Goal: Task Accomplishment & Management: Manage account settings

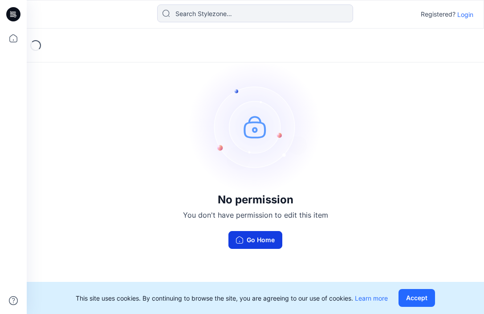
click at [267, 238] on button "Go Home" at bounding box center [256, 240] width 54 height 18
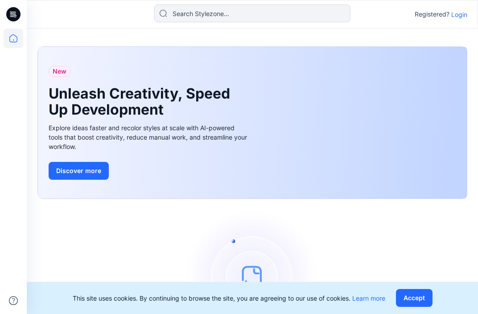
click at [460, 17] on p "Login" at bounding box center [459, 14] width 16 height 9
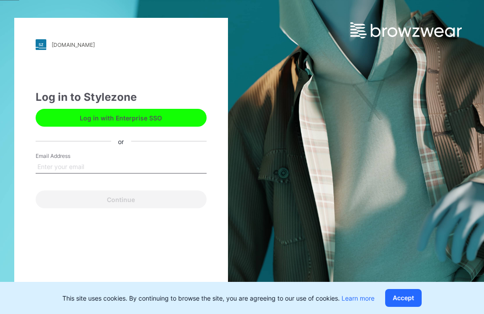
click at [129, 119] on button "Log in with Enterprise SSO" at bounding box center [121, 118] width 171 height 18
click at [77, 163] on input "Email Address" at bounding box center [121, 166] width 171 height 13
type input "[EMAIL_ADDRESS][DOMAIN_NAME]"
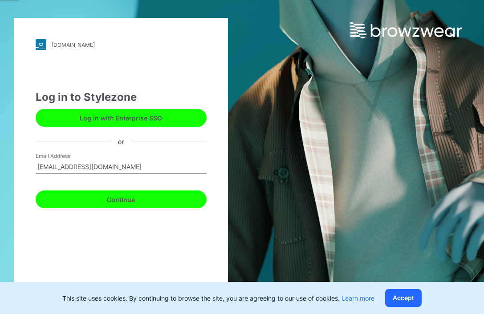
click at [109, 206] on button "Continue" at bounding box center [121, 199] width 171 height 18
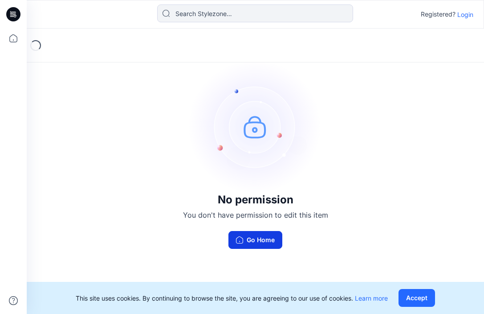
click at [253, 238] on button "Go Home" at bounding box center [256, 240] width 54 height 18
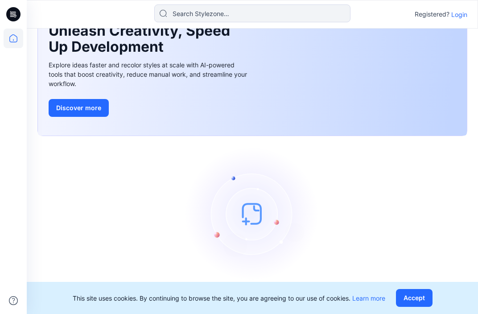
scroll to position [67, 0]
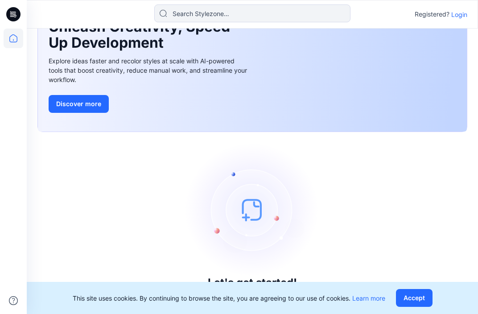
click at [463, 14] on p "Login" at bounding box center [459, 14] width 16 height 9
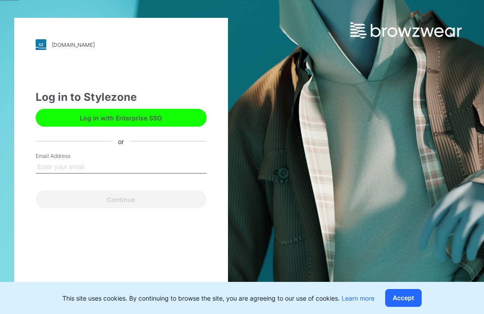
click at [83, 165] on input "Email Address" at bounding box center [121, 166] width 171 height 13
type input "[EMAIL_ADDRESS][DOMAIN_NAME]"
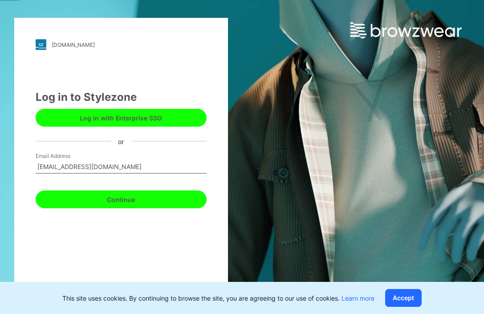
click at [110, 201] on button "Continue" at bounding box center [121, 199] width 171 height 18
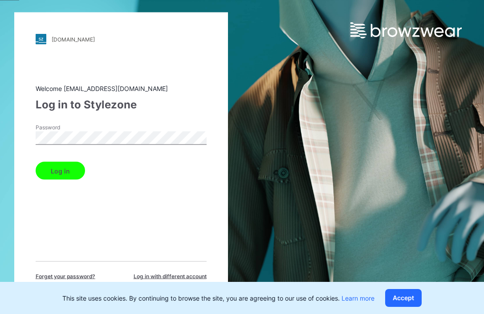
click at [53, 167] on button "Log in" at bounding box center [60, 171] width 49 height 18
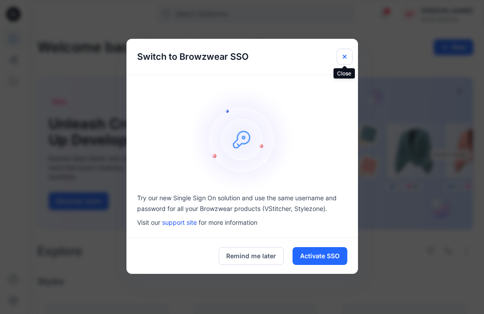
click at [342, 55] on icon "Close" at bounding box center [344, 56] width 7 height 7
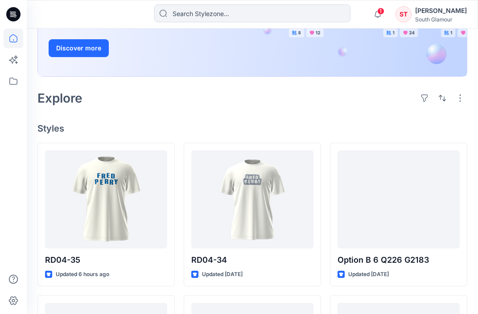
scroll to position [223, 0]
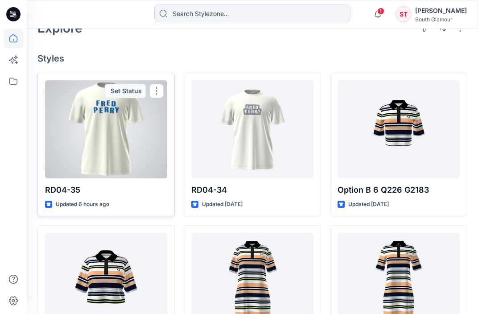
click at [133, 128] on div at bounding box center [106, 129] width 122 height 98
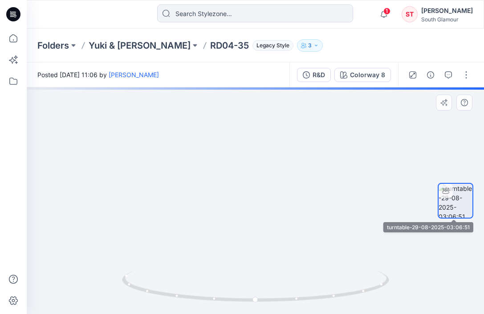
click at [462, 200] on img at bounding box center [456, 201] width 34 height 34
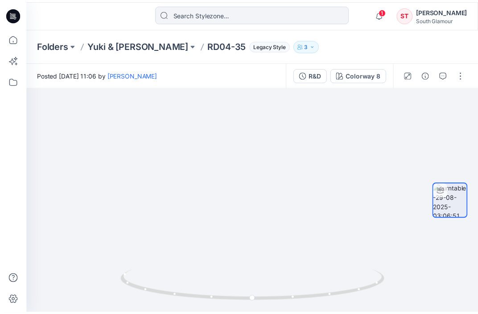
scroll to position [223, 0]
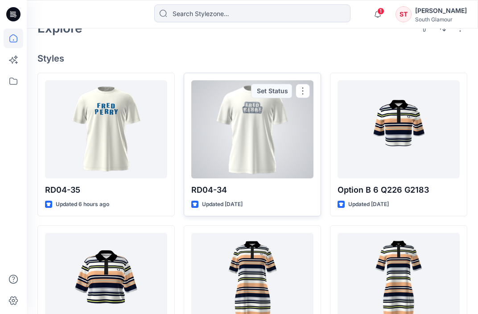
click at [256, 120] on div at bounding box center [252, 129] width 122 height 98
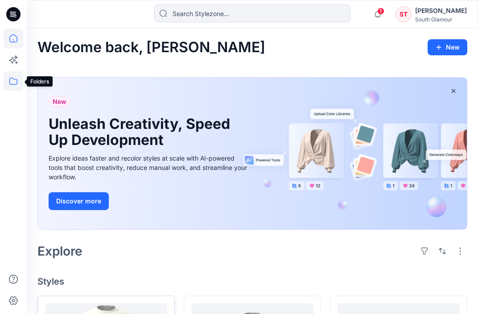
click at [12, 80] on icon at bounding box center [14, 81] width 20 height 20
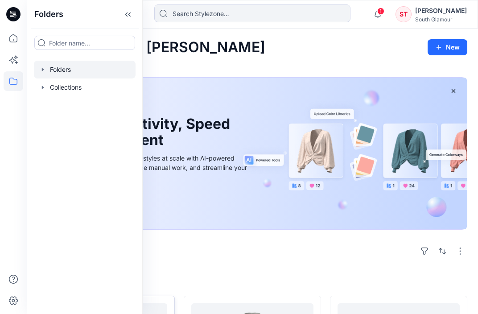
click at [48, 69] on div at bounding box center [85, 70] width 102 height 18
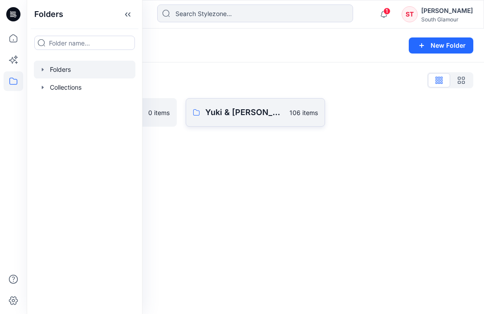
click at [227, 110] on p "Yuki & [PERSON_NAME]" at bounding box center [244, 112] width 79 height 12
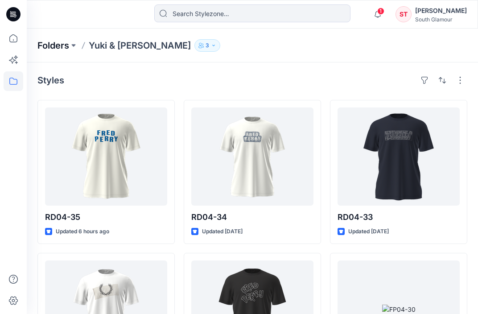
click at [61, 43] on p "Folders" at bounding box center [53, 45] width 32 height 12
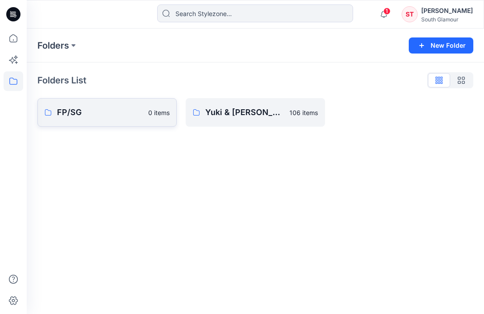
click at [71, 113] on p "FP/SG" at bounding box center [100, 112] width 86 height 12
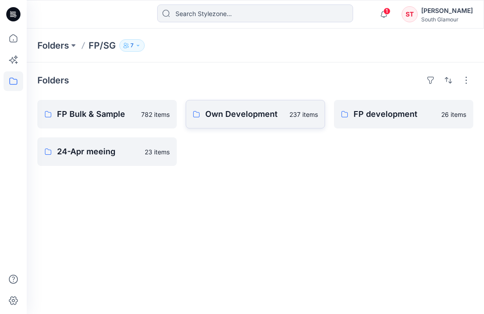
click at [233, 117] on p "Own Development" at bounding box center [244, 114] width 79 height 12
click at [388, 117] on p "FP development" at bounding box center [395, 114] width 82 height 12
click at [78, 152] on p "24-Apr meeing" at bounding box center [98, 151] width 82 height 12
click at [14, 79] on icon at bounding box center [13, 81] width 8 height 7
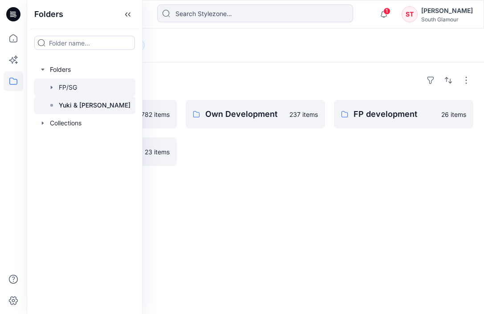
click at [68, 106] on p "Yuki & [PERSON_NAME]" at bounding box center [95, 105] width 72 height 11
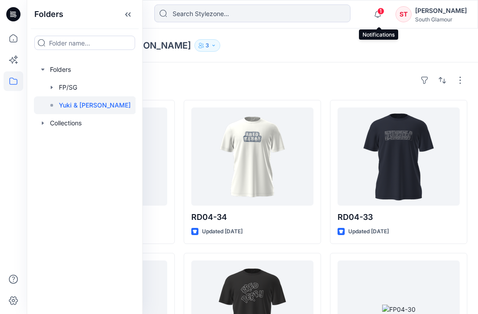
click at [380, 13] on span "1" at bounding box center [380, 11] width 7 height 7
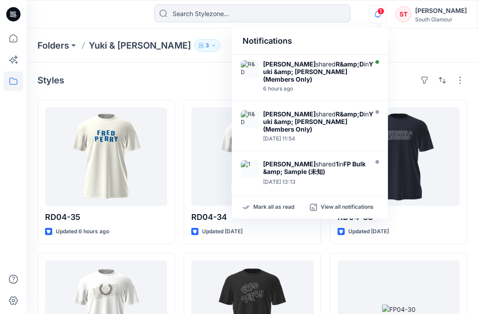
click at [272, 69] on strong "Yuki &amp; [PERSON_NAME] (Members Only)" at bounding box center [318, 71] width 110 height 23
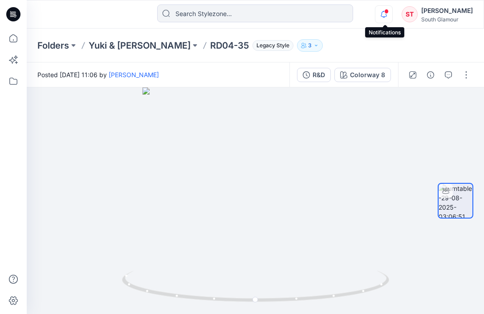
click at [384, 13] on icon "button" at bounding box center [384, 14] width 17 height 18
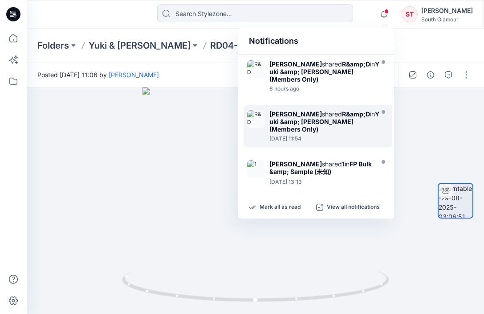
click at [302, 110] on div "[PERSON_NAME] shared R&amp;D in [PERSON_NAME] &amp; [PERSON_NAME] (Members Only)" at bounding box center [324, 121] width 110 height 23
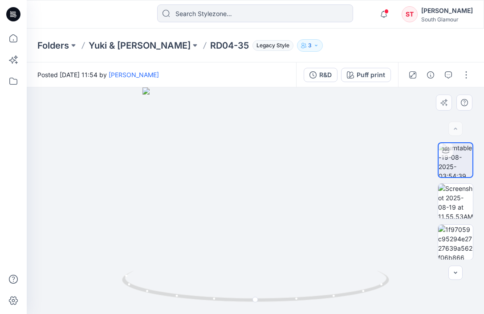
click at [255, 163] on div at bounding box center [255, 200] width 457 height 226
click at [386, 14] on icon "button" at bounding box center [384, 14] width 17 height 18
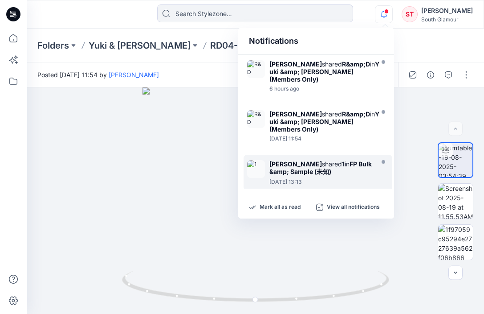
click at [310, 160] on strong "FP Bulk &amp; Sample (未知)" at bounding box center [320, 167] width 102 height 15
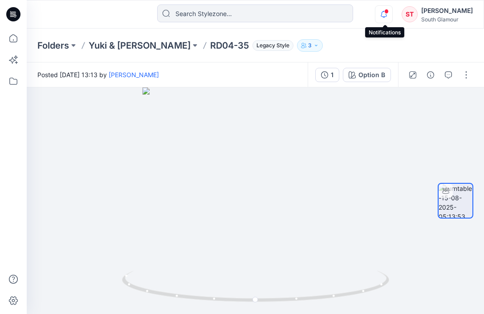
click at [384, 15] on icon "button" at bounding box center [384, 14] width 17 height 18
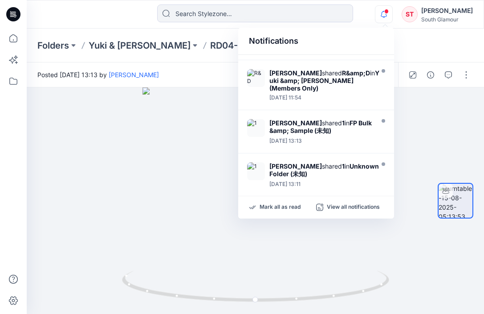
scroll to position [33, 0]
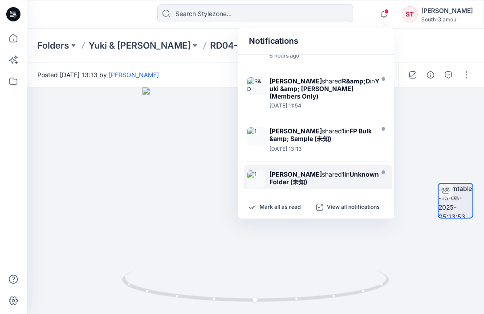
click at [288, 170] on strong "Unknown Folder (未知)" at bounding box center [324, 177] width 110 height 15
